Goal: Complete application form

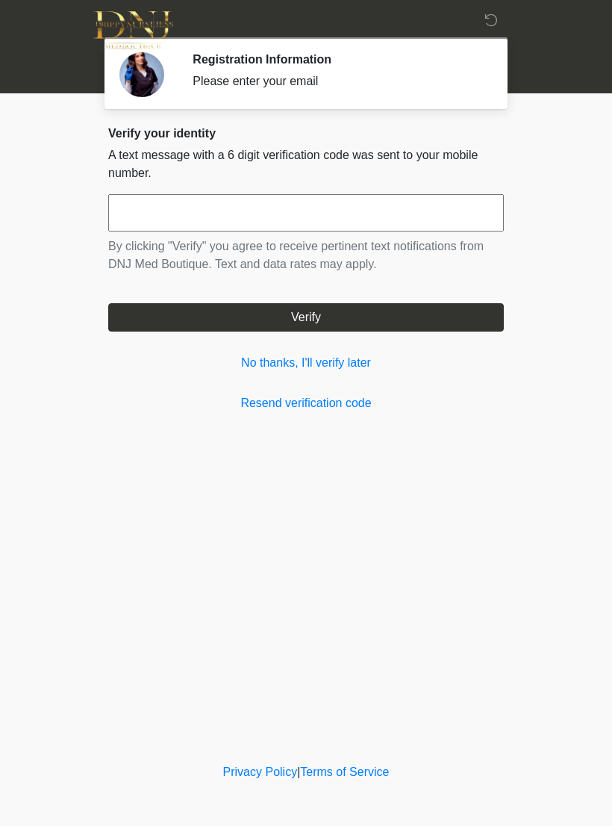
click at [340, 364] on link "No thanks, I'll verify later" at bounding box center [306, 363] width 396 height 18
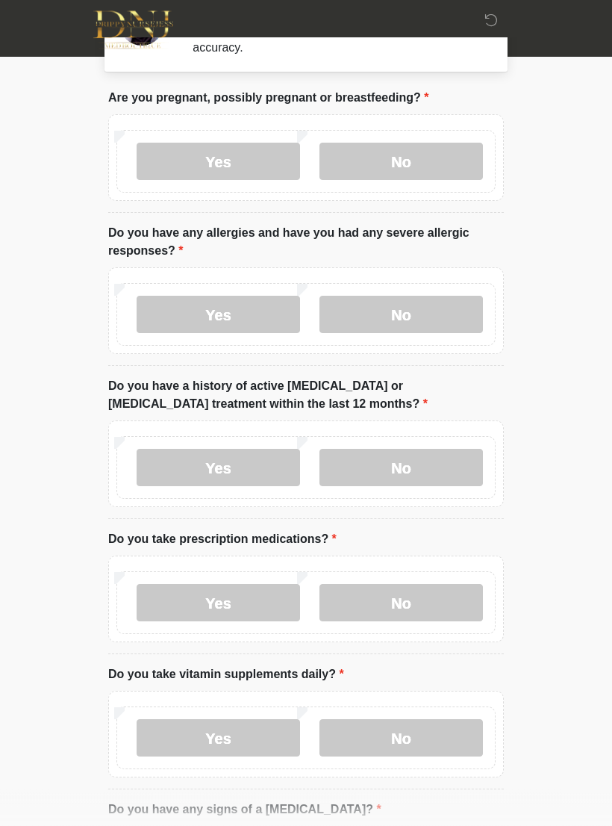
scroll to position [60, 0]
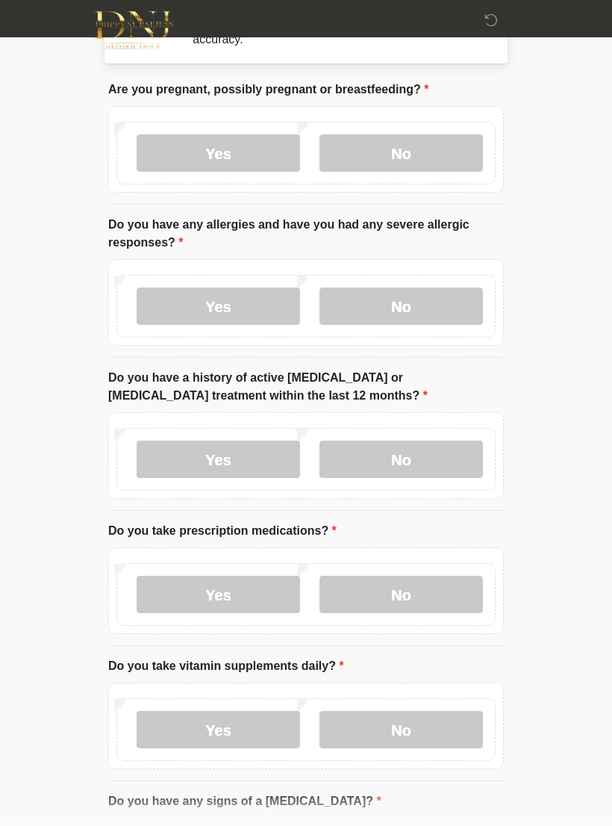
click at [442, 153] on label "No" at bounding box center [402, 152] width 164 height 37
click at [430, 306] on label "No" at bounding box center [402, 306] width 164 height 37
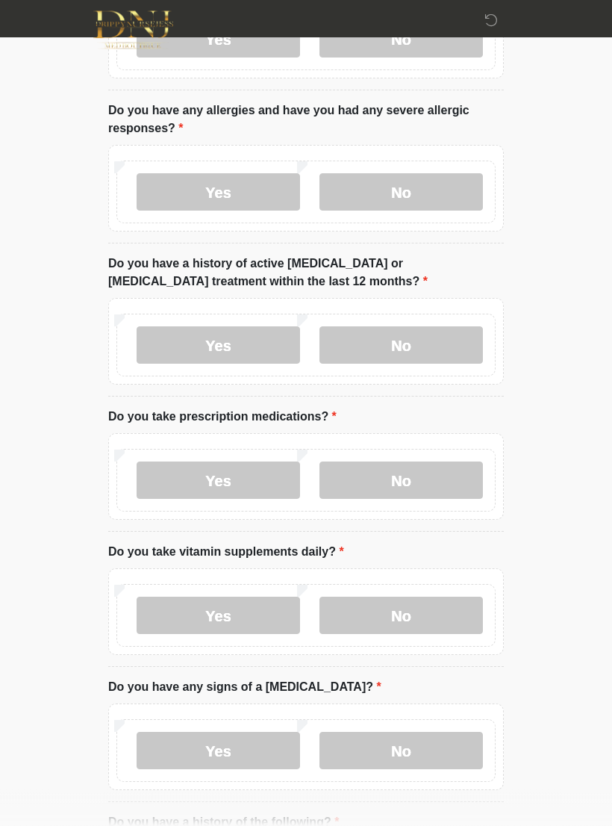
scroll to position [220, 0]
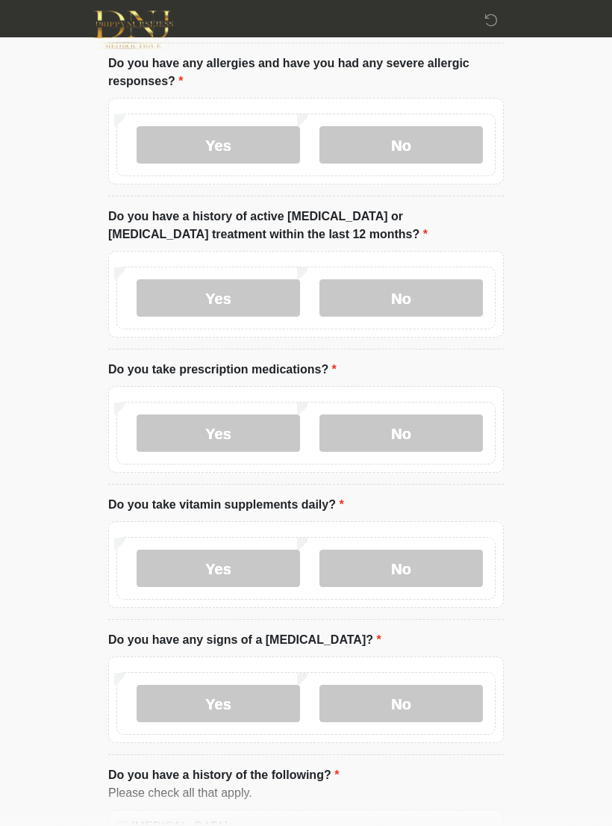
click at [445, 268] on div "Yes No" at bounding box center [305, 298] width 379 height 63
click at [427, 280] on label "No" at bounding box center [402, 298] width 164 height 37
click at [240, 447] on label "Yes" at bounding box center [219, 432] width 164 height 37
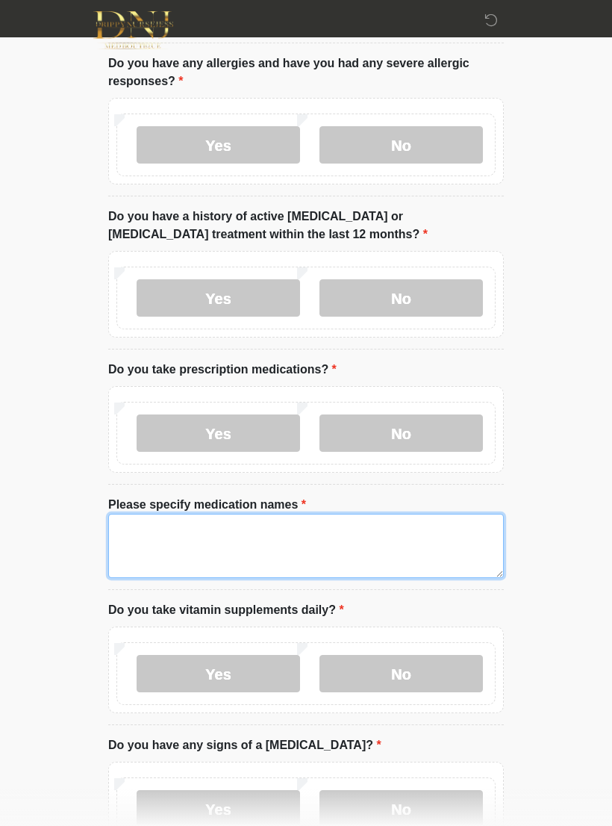
click at [222, 535] on textarea "Please specify medication names" at bounding box center [306, 546] width 396 height 64
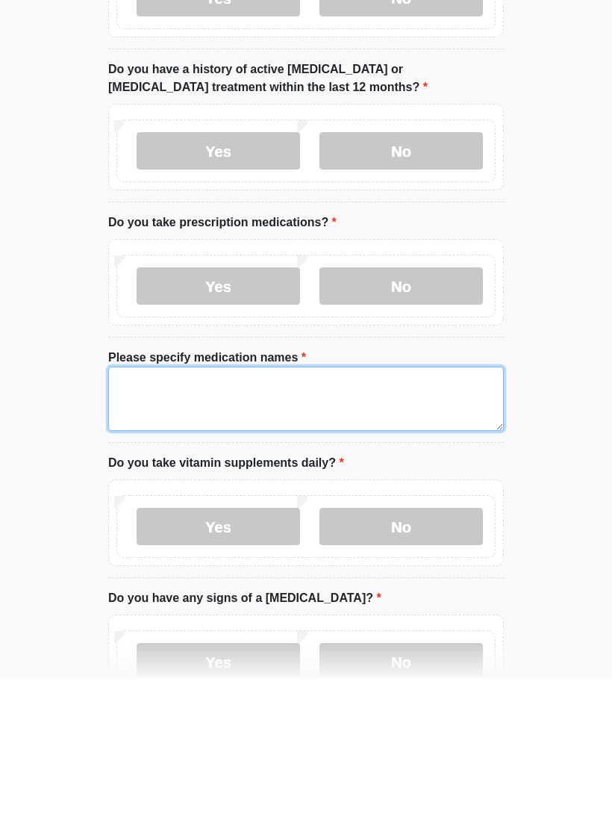
type textarea "*"
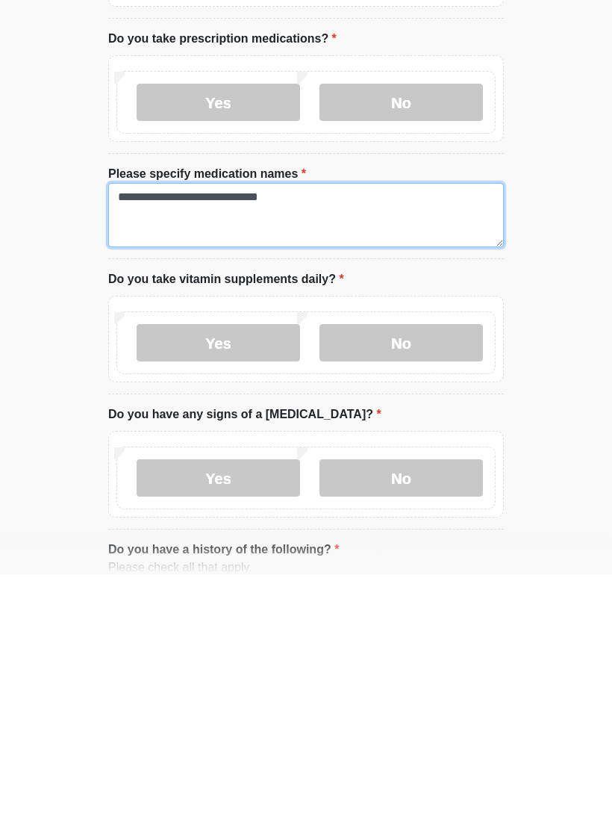
scroll to position [301, 0]
type textarea "**********"
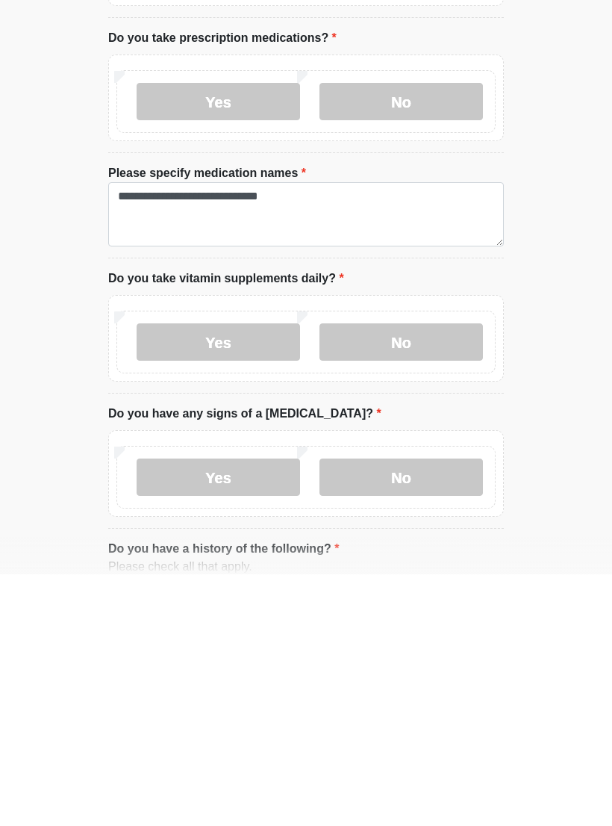
click at [240, 575] on label "Yes" at bounding box center [219, 593] width 164 height 37
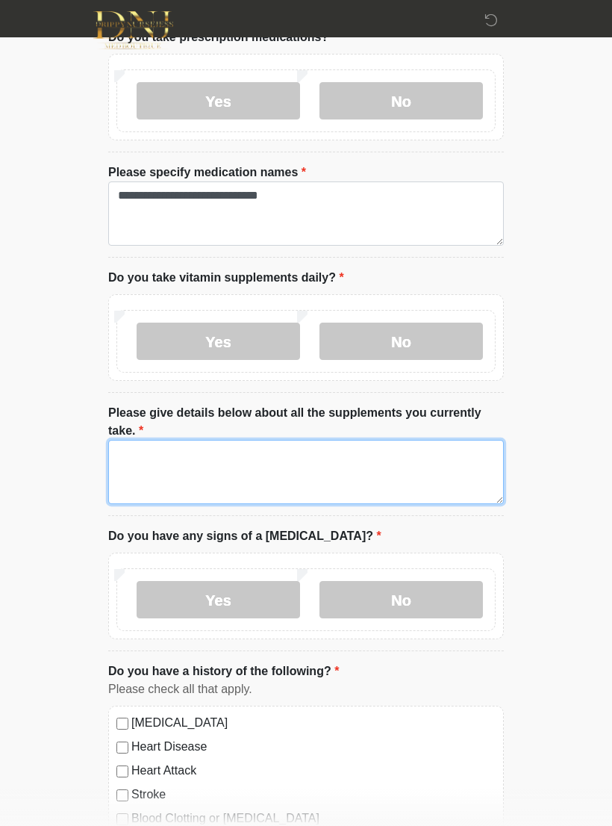
click at [261, 441] on textarea "Please give details below about all the supplements you currently take." at bounding box center [306, 472] width 396 height 64
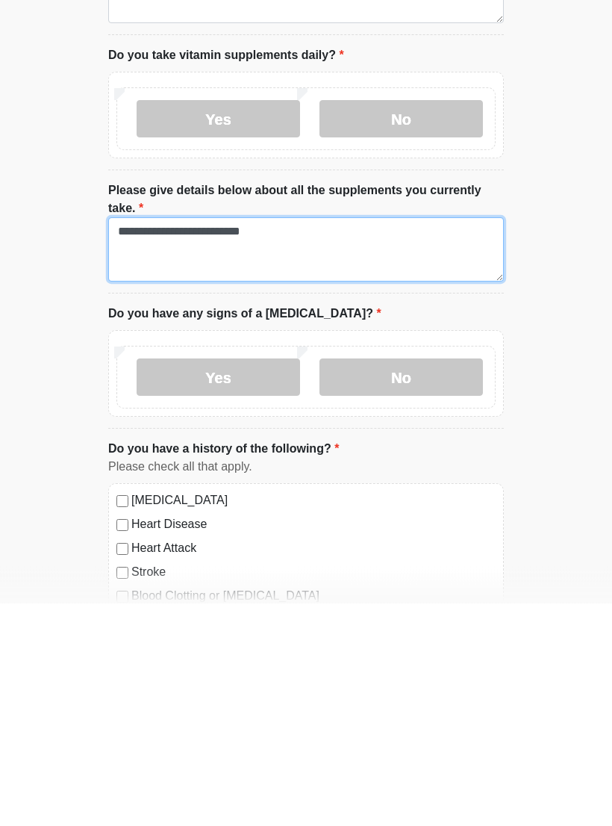
click at [202, 441] on textarea "**********" at bounding box center [306, 473] width 396 height 64
click at [209, 441] on textarea "**********" at bounding box center [306, 473] width 396 height 64
click at [218, 441] on textarea "**********" at bounding box center [306, 473] width 396 height 64
click at [440, 441] on textarea "**********" at bounding box center [306, 473] width 396 height 64
click at [379, 441] on textarea "**********" at bounding box center [306, 473] width 396 height 64
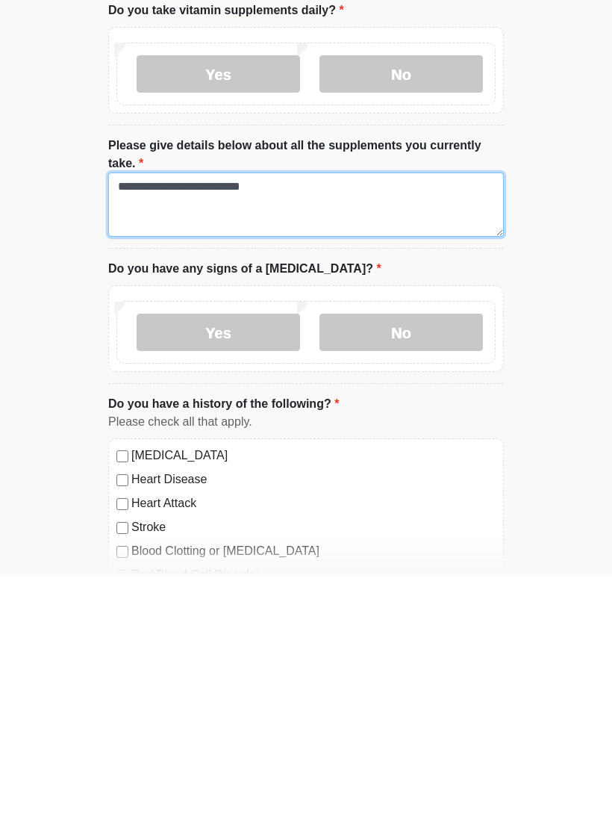
scroll to position [623, 0]
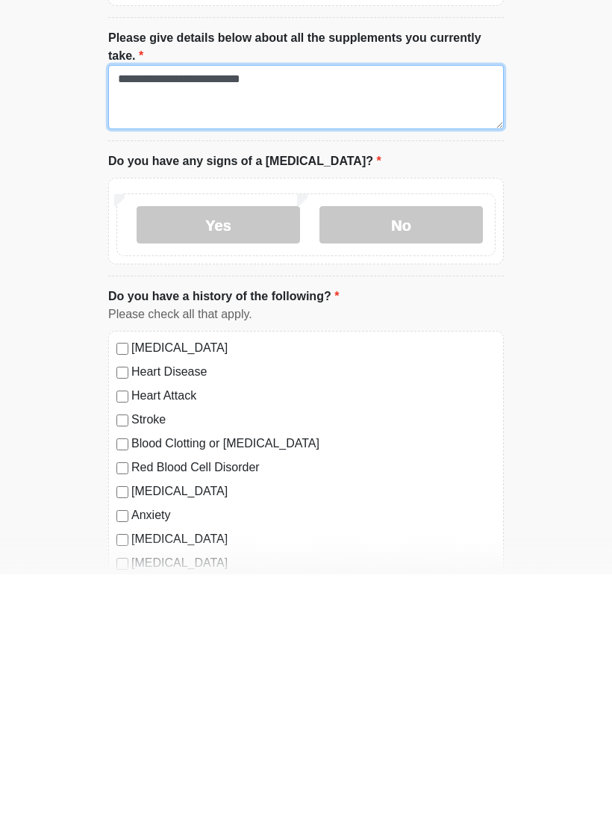
type textarea "**********"
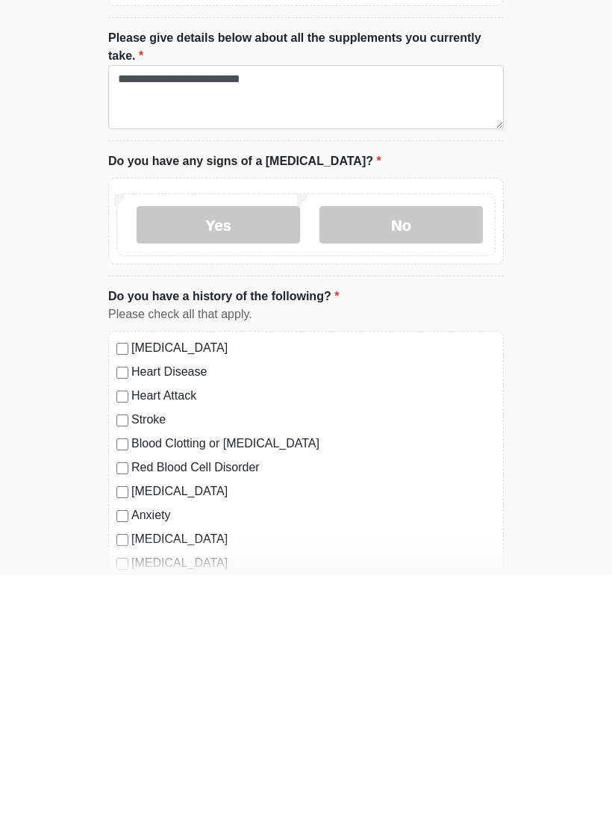
click at [429, 458] on label "No" at bounding box center [402, 476] width 164 height 37
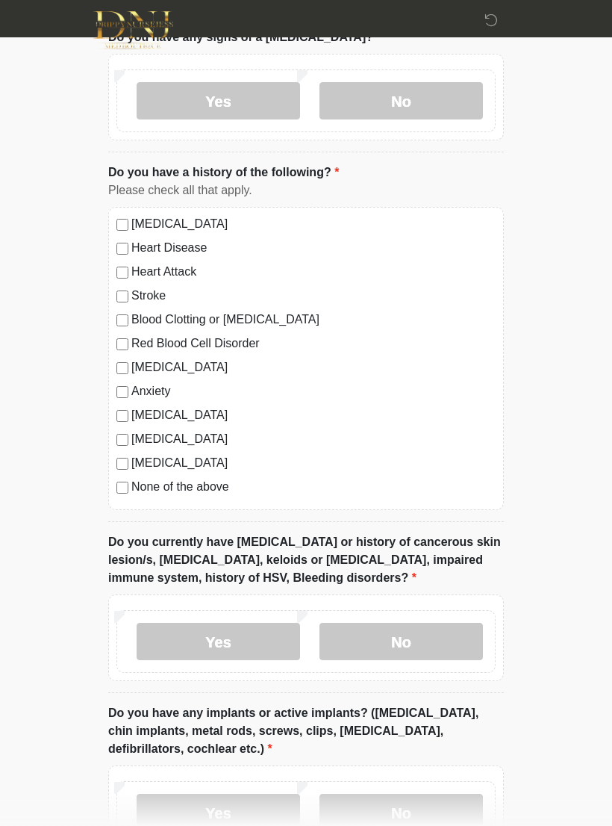
scroll to position [1054, 0]
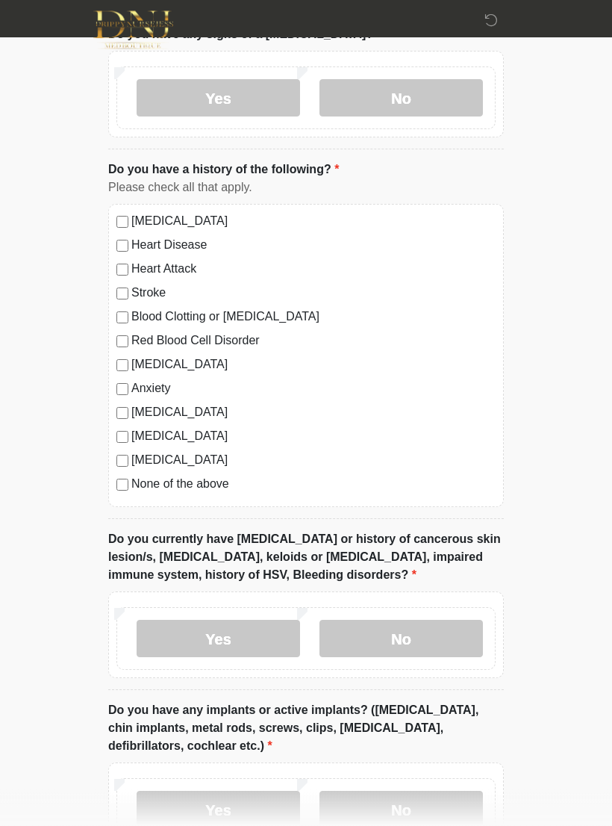
click at [219, 217] on label "[MEDICAL_DATA]" at bounding box center [313, 222] width 364 height 18
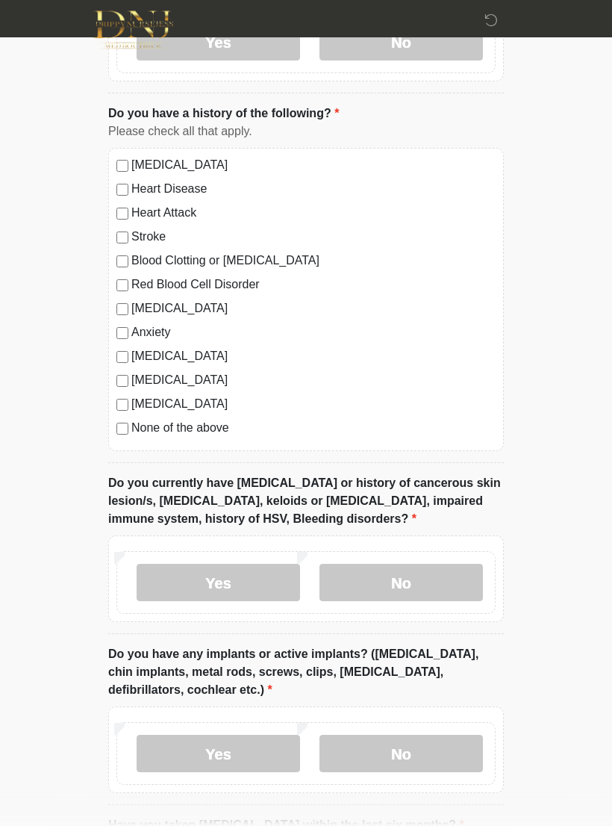
scroll to position [1114, 0]
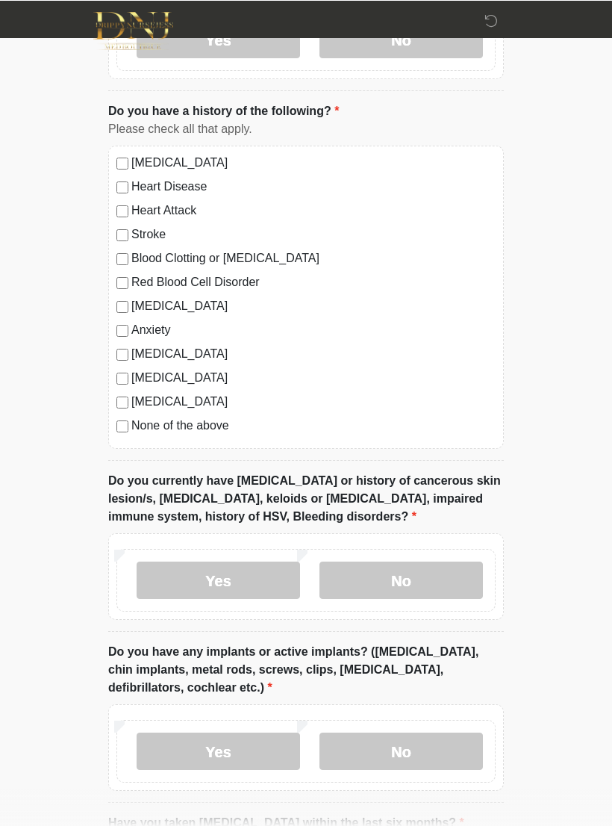
click at [193, 430] on label "None of the above" at bounding box center [313, 425] width 364 height 18
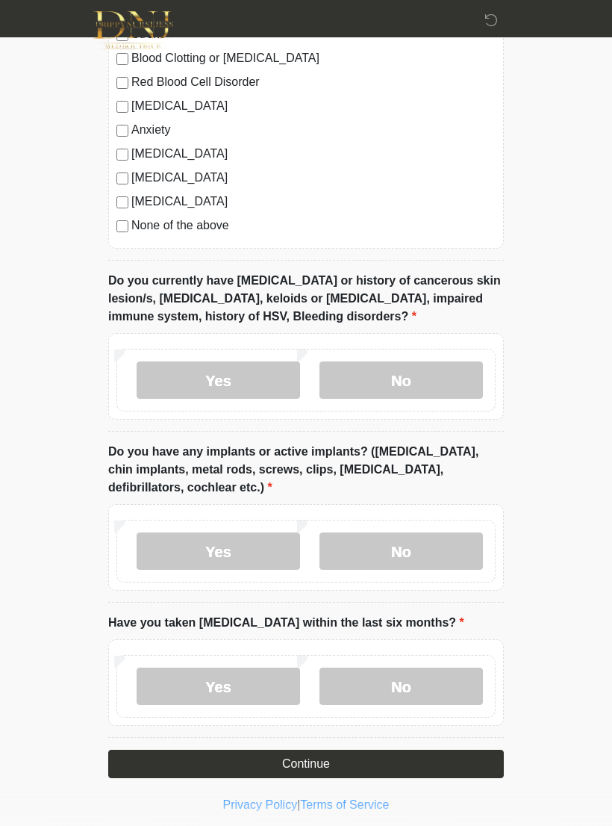
scroll to position [1319, 0]
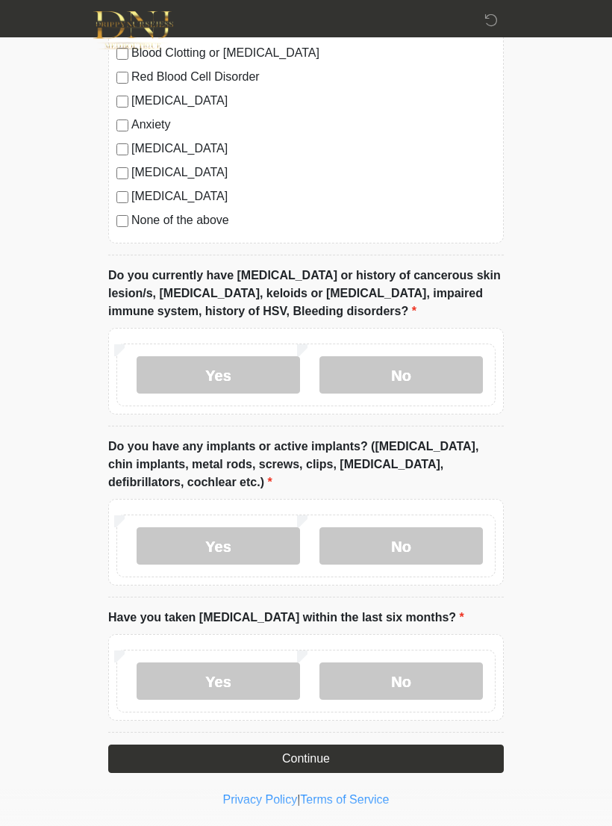
click at [434, 373] on label "No" at bounding box center [402, 374] width 164 height 37
click at [438, 547] on label "No" at bounding box center [402, 545] width 164 height 37
click at [417, 693] on label "No" at bounding box center [402, 680] width 164 height 37
click at [464, 745] on button "Continue" at bounding box center [306, 759] width 396 height 28
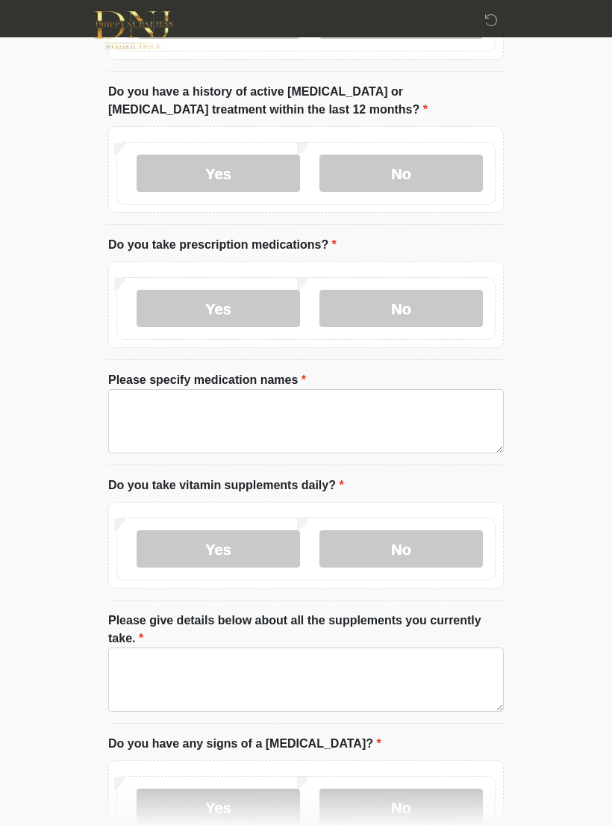
scroll to position [0, 0]
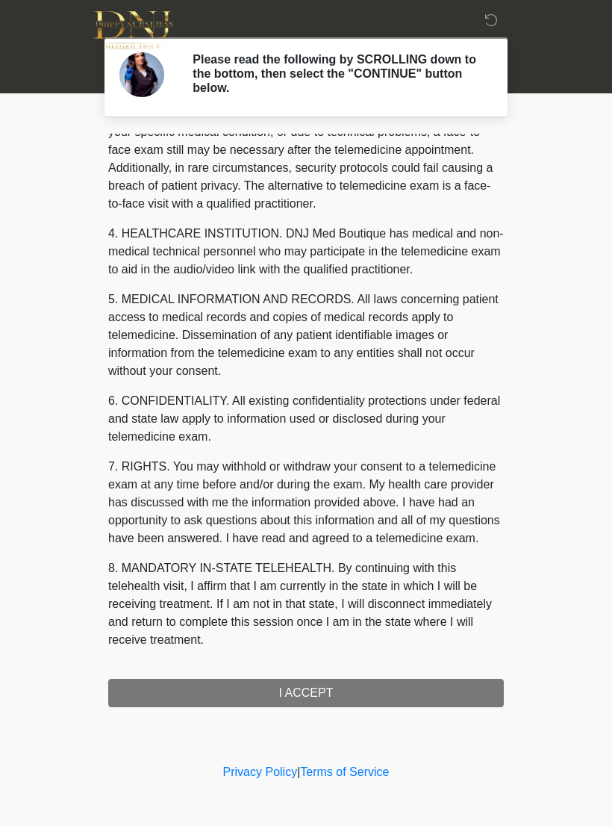
click at [431, 690] on div "1. PURPOSE. The purpose of this form is to obtain your consent for a telemedici…" at bounding box center [306, 421] width 396 height 574
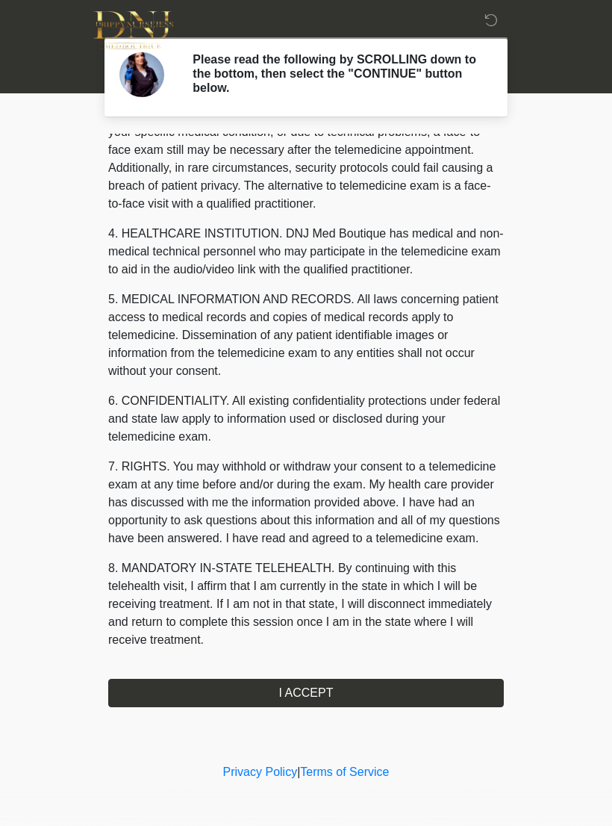
scroll to position [339, 0]
click at [416, 679] on button "I ACCEPT" at bounding box center [306, 693] width 396 height 28
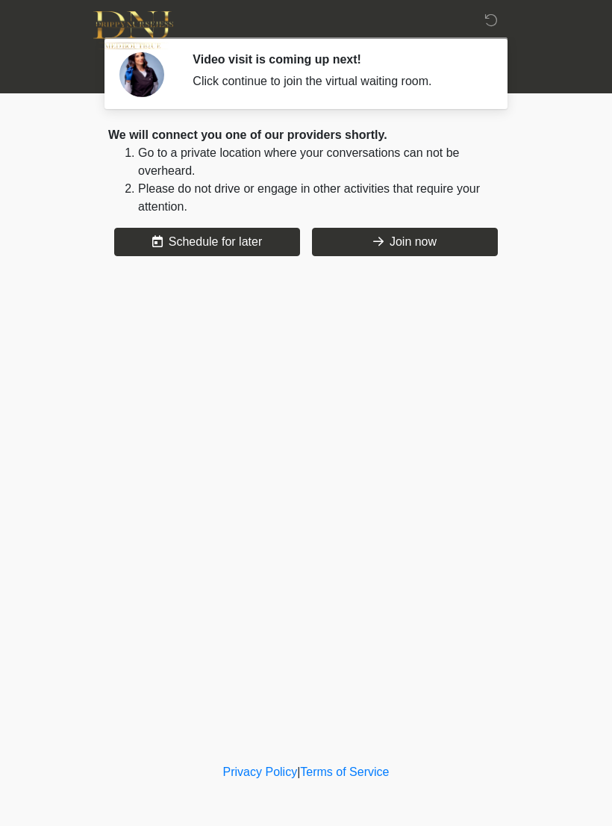
click at [424, 255] on button "Join now" at bounding box center [405, 242] width 186 height 28
